Goal: Find specific page/section: Find specific page/section

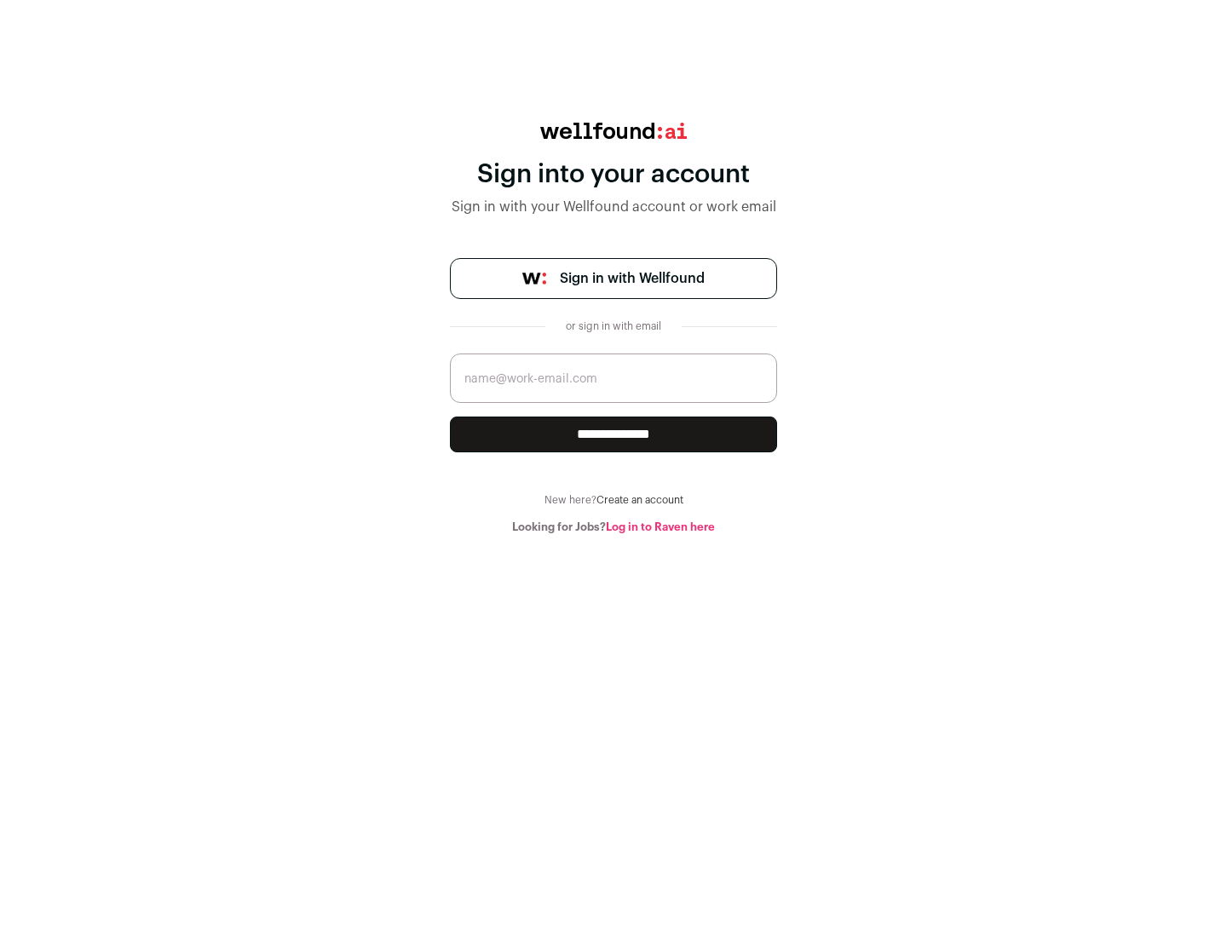
click at [631, 279] on span "Sign in with Wellfound" at bounding box center [632, 278] width 145 height 20
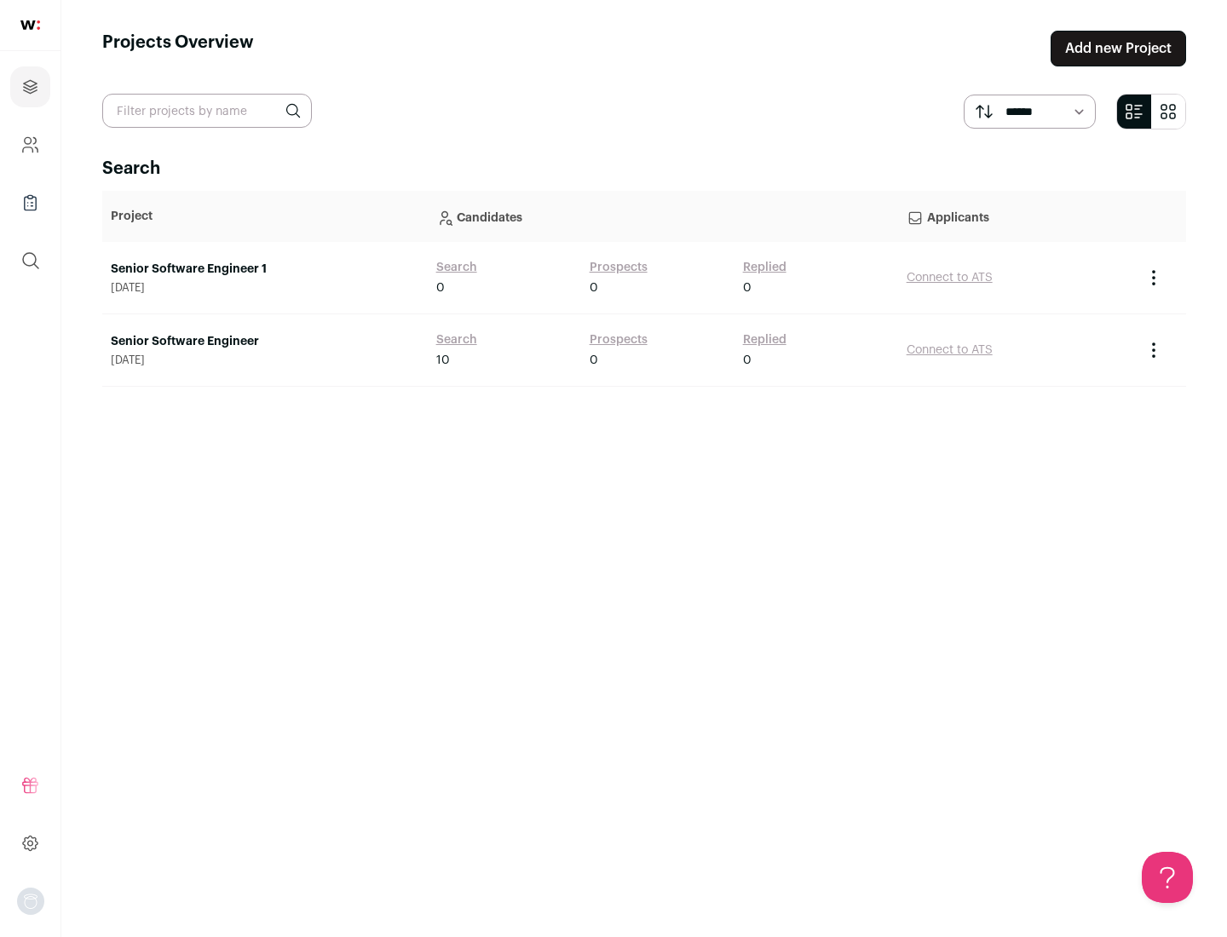
click at [264, 342] on link "Senior Software Engineer" at bounding box center [265, 341] width 308 height 17
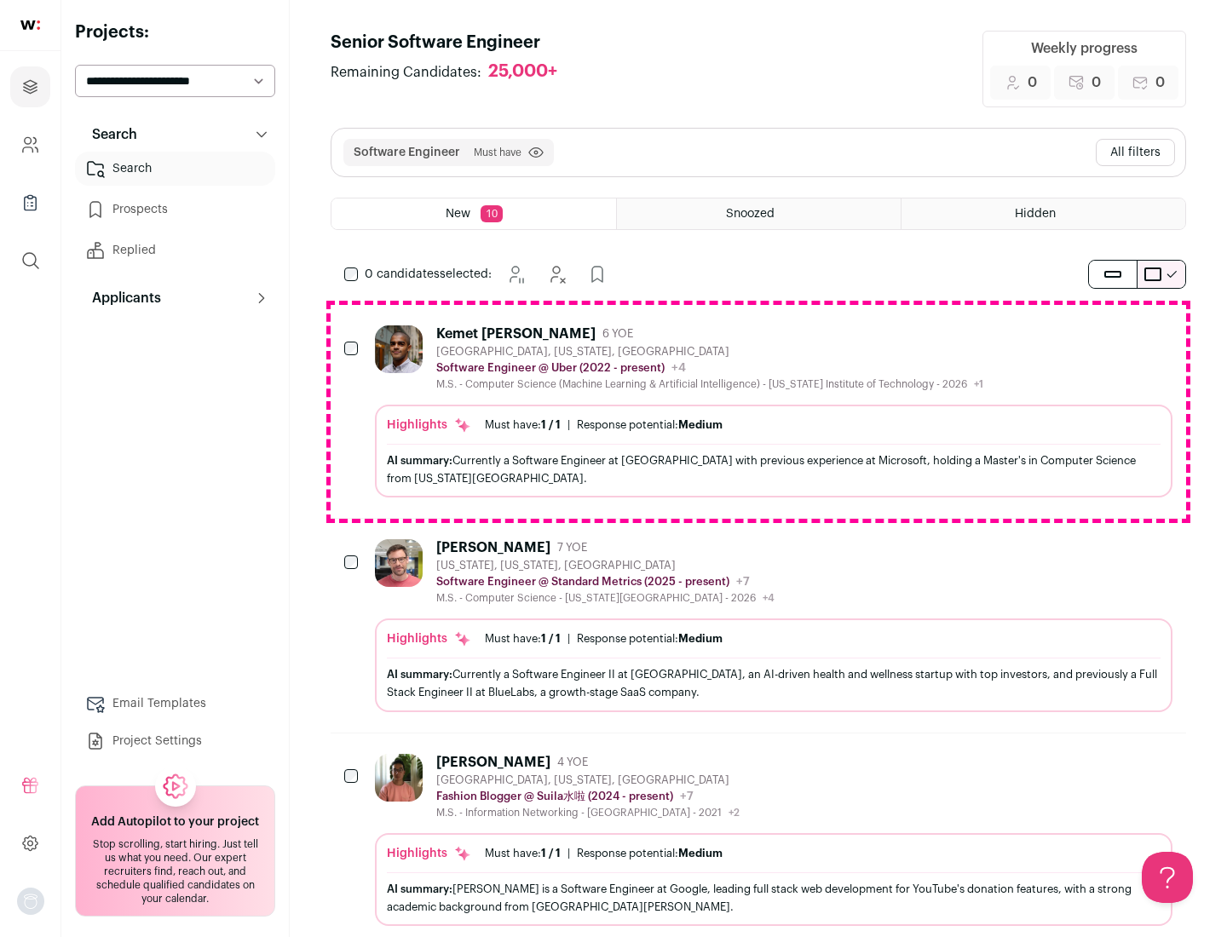
click at [758, 411] on div "Highlights Must have: 1 / 1 How many must haves have been fulfilled? | Response…" at bounding box center [773, 451] width 797 height 93
